Goal: Information Seeking & Learning: Answer question/provide support

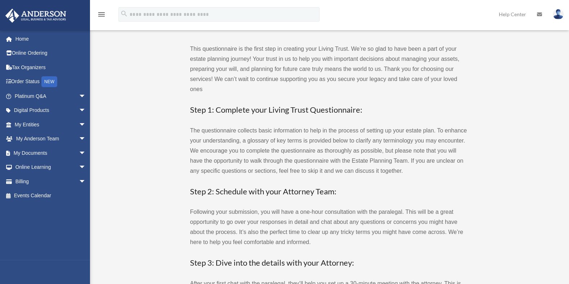
click at [28, 37] on link "Home" at bounding box center [51, 39] width 92 height 14
click at [79, 152] on span "arrow_drop_down" at bounding box center [86, 153] width 14 height 15
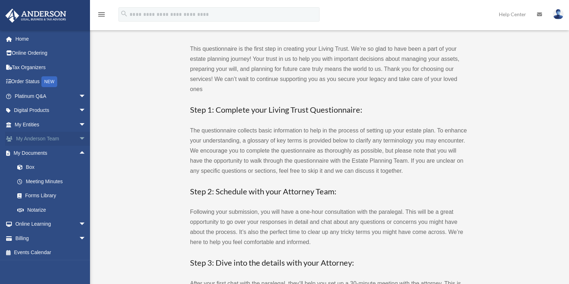
click at [79, 137] on span "arrow_drop_down" at bounding box center [86, 139] width 14 height 15
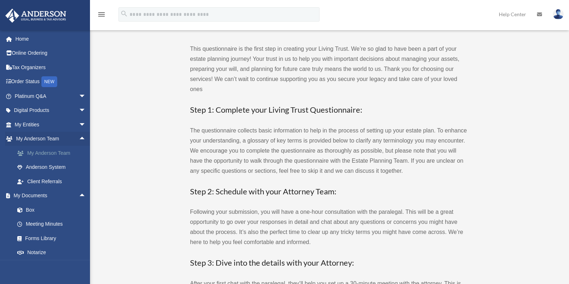
click at [48, 154] on link "My Anderson Team" at bounding box center [53, 153] width 87 height 14
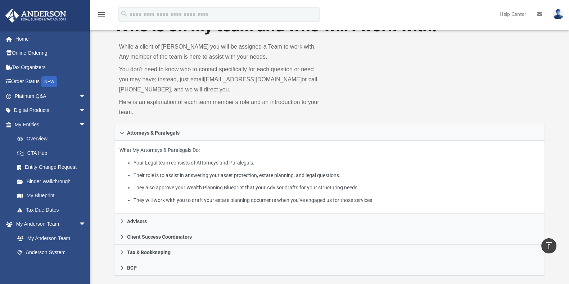
scroll to position [26, 0]
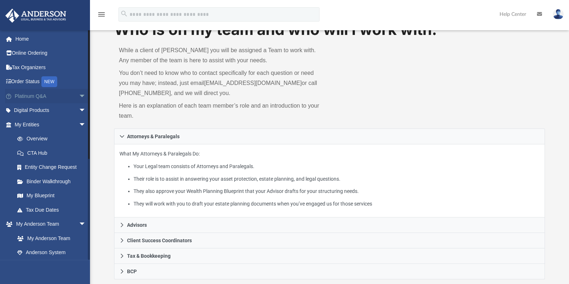
click at [79, 97] on span "arrow_drop_down" at bounding box center [86, 96] width 14 height 15
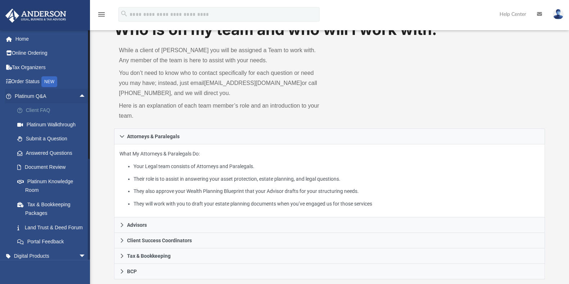
click at [50, 111] on link "Client FAQ" at bounding box center [53, 110] width 87 height 14
click at [59, 156] on link "Answered Questions" at bounding box center [53, 153] width 87 height 14
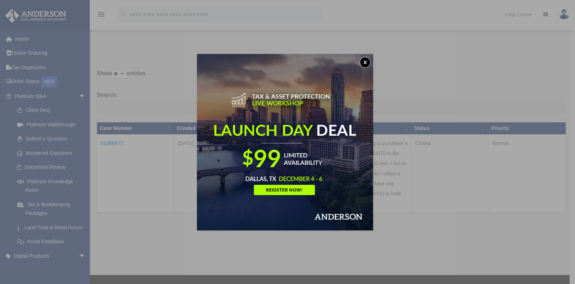
click at [369, 62] on button "x" at bounding box center [365, 62] width 11 height 11
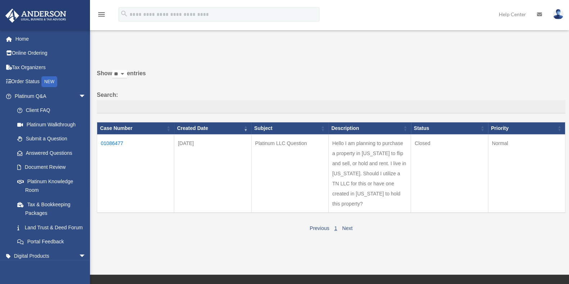
click at [118, 141] on td "01086477" at bounding box center [135, 174] width 77 height 78
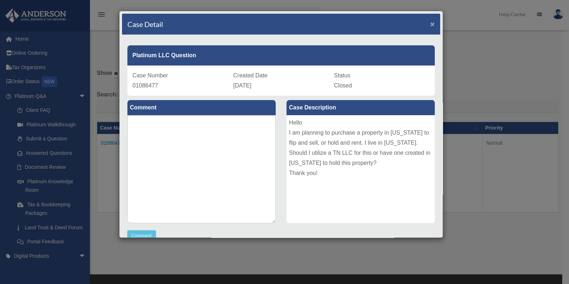
click at [430, 22] on span "×" at bounding box center [432, 24] width 5 height 8
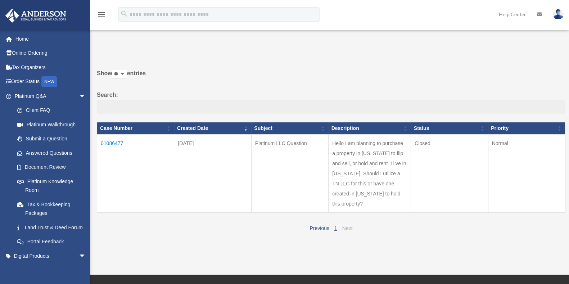
click at [346, 225] on link "Next" at bounding box center [347, 228] width 10 height 6
click at [30, 40] on link "Home" at bounding box center [51, 39] width 92 height 14
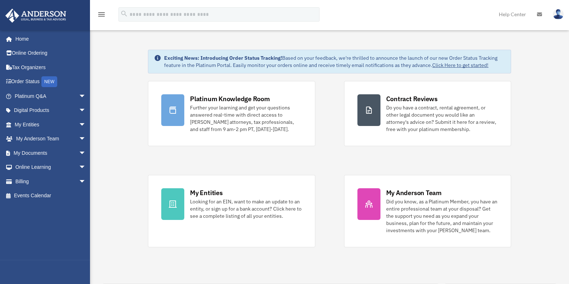
click at [556, 17] on img at bounding box center [557, 14] width 11 height 10
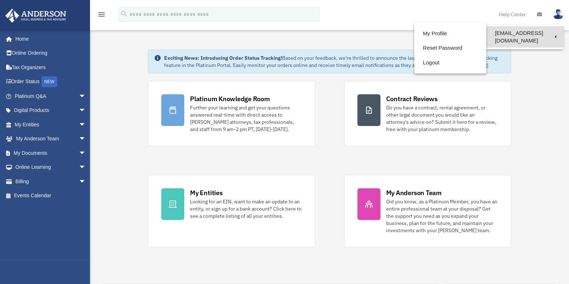
click at [507, 35] on link "[EMAIL_ADDRESS][DOMAIN_NAME]" at bounding box center [524, 36] width 77 height 21
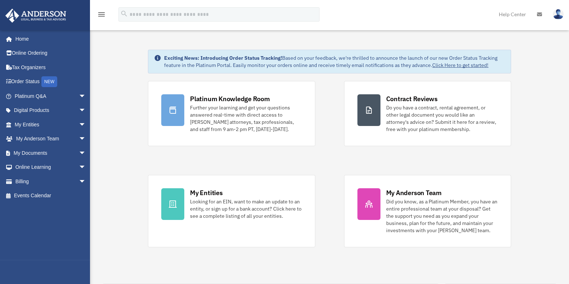
click at [561, 15] on img at bounding box center [557, 14] width 11 height 10
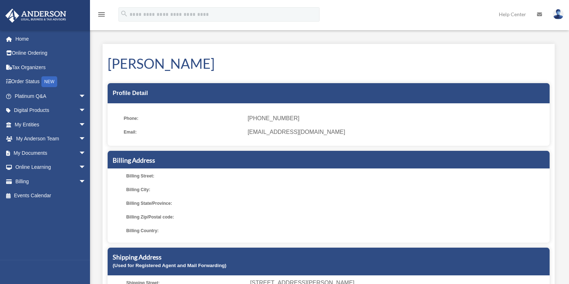
click at [560, 16] on img at bounding box center [557, 14] width 11 height 10
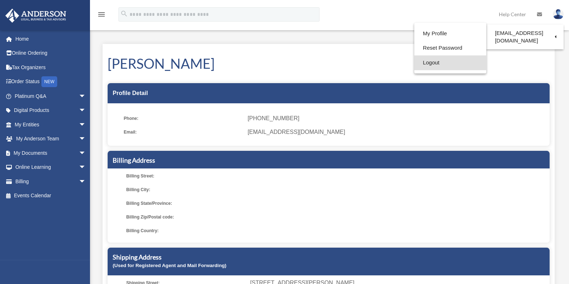
click at [461, 65] on link "Logout" at bounding box center [450, 62] width 72 height 15
